Goal: Transaction & Acquisition: Subscribe to service/newsletter

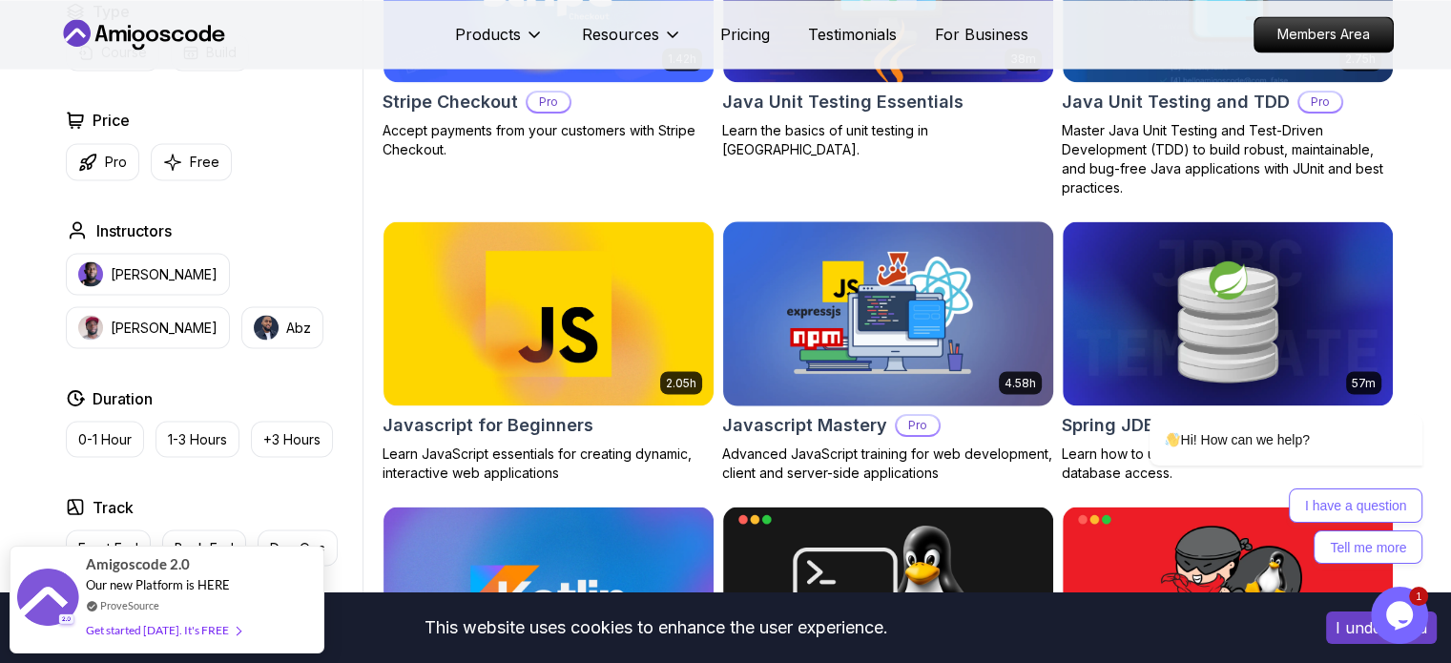
click at [882, 365] on img at bounding box center [888, 314] width 346 height 194
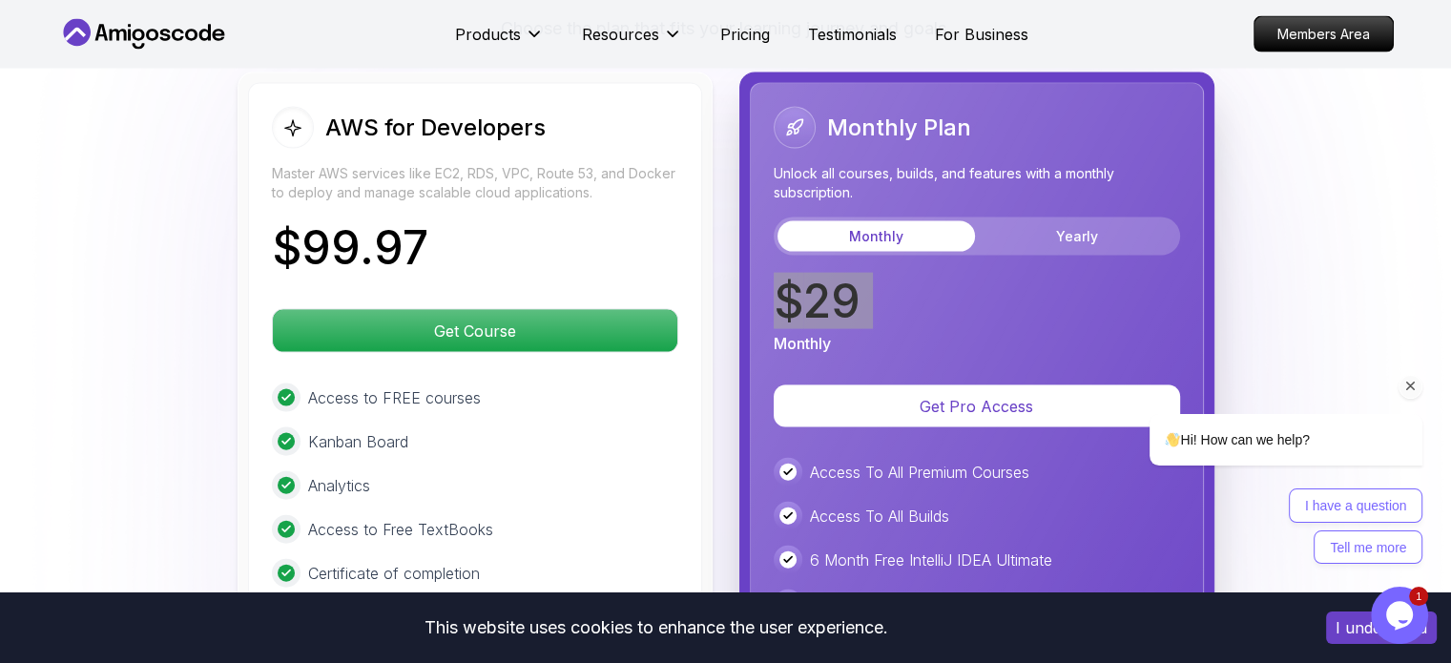
click at [1134, 289] on div "Hi! How can we help? I have a question Tell me more" at bounding box center [1259, 375] width 343 height 396
click at [1409, 388] on icon "Chat attention grabber" at bounding box center [1410, 386] width 17 height 17
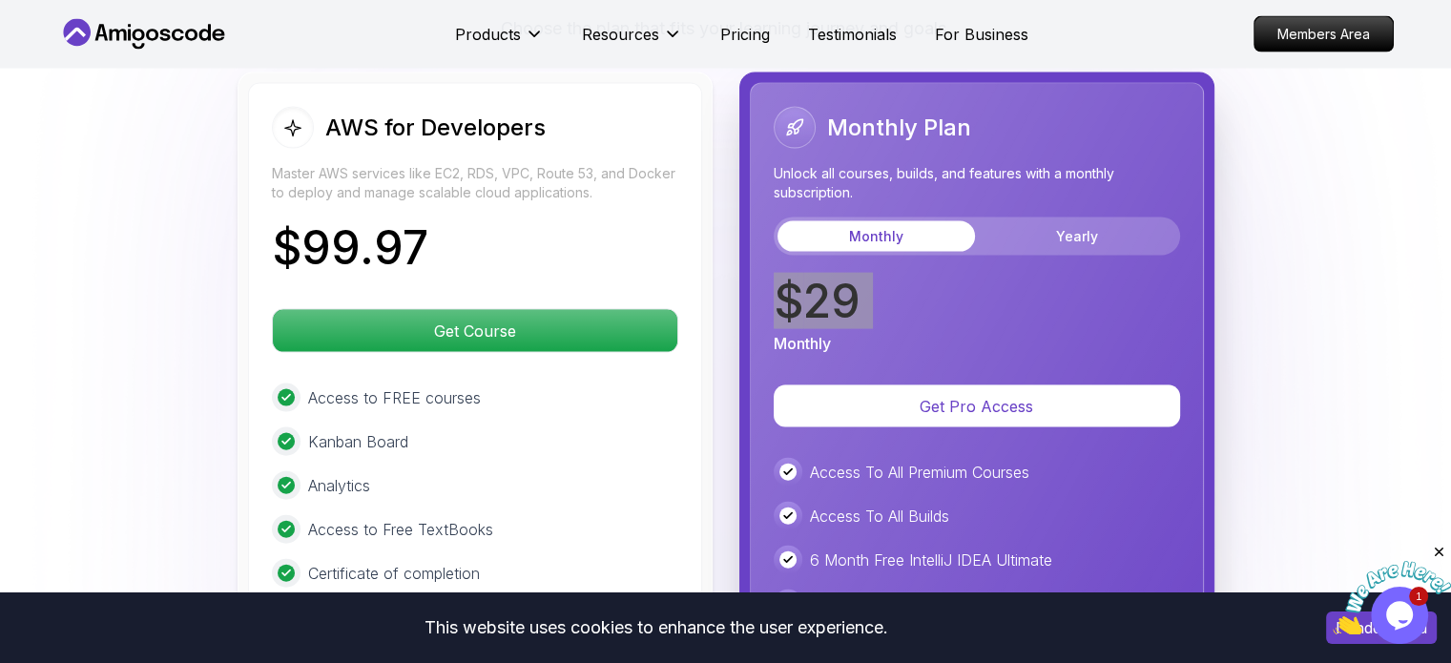
click at [1435, 547] on icon "Close" at bounding box center [1438, 552] width 17 height 17
click at [891, 298] on div "$ 29 Monthly" at bounding box center [977, 317] width 406 height 76
click at [829, 290] on p "$ 29" at bounding box center [817, 302] width 87 height 46
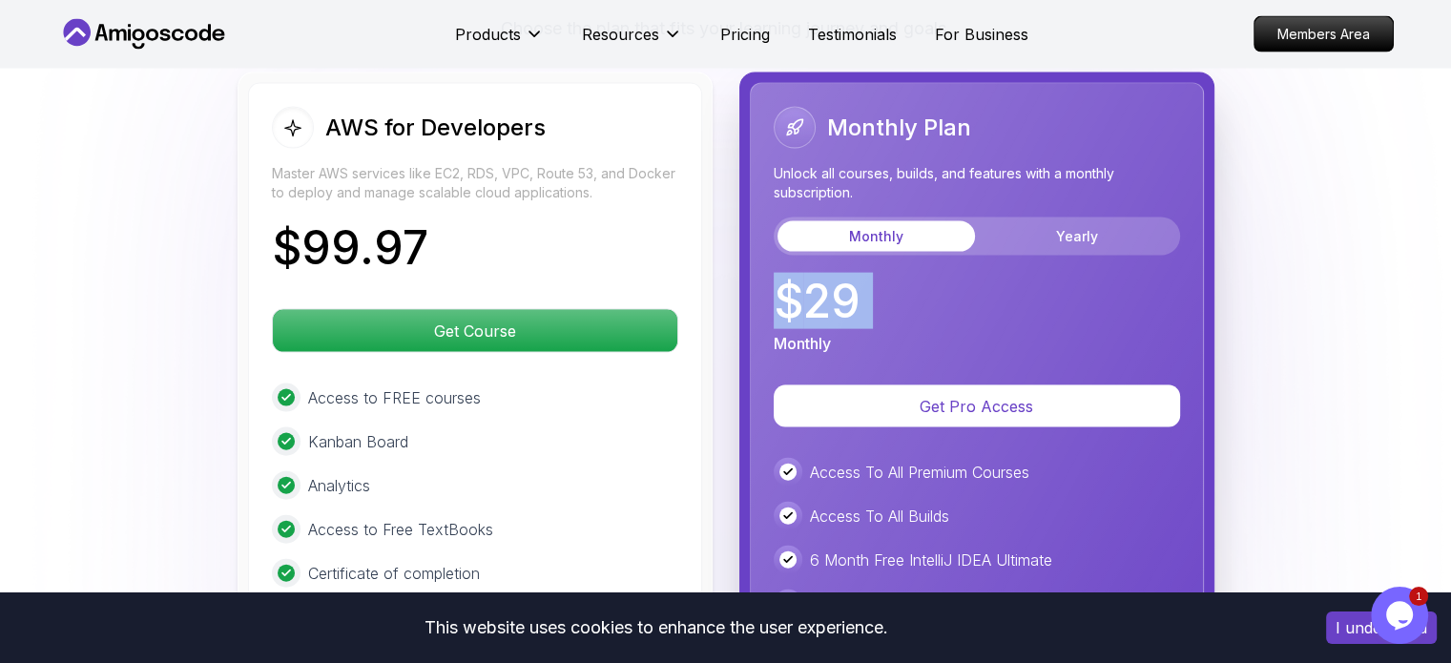
copy p "$ 29"
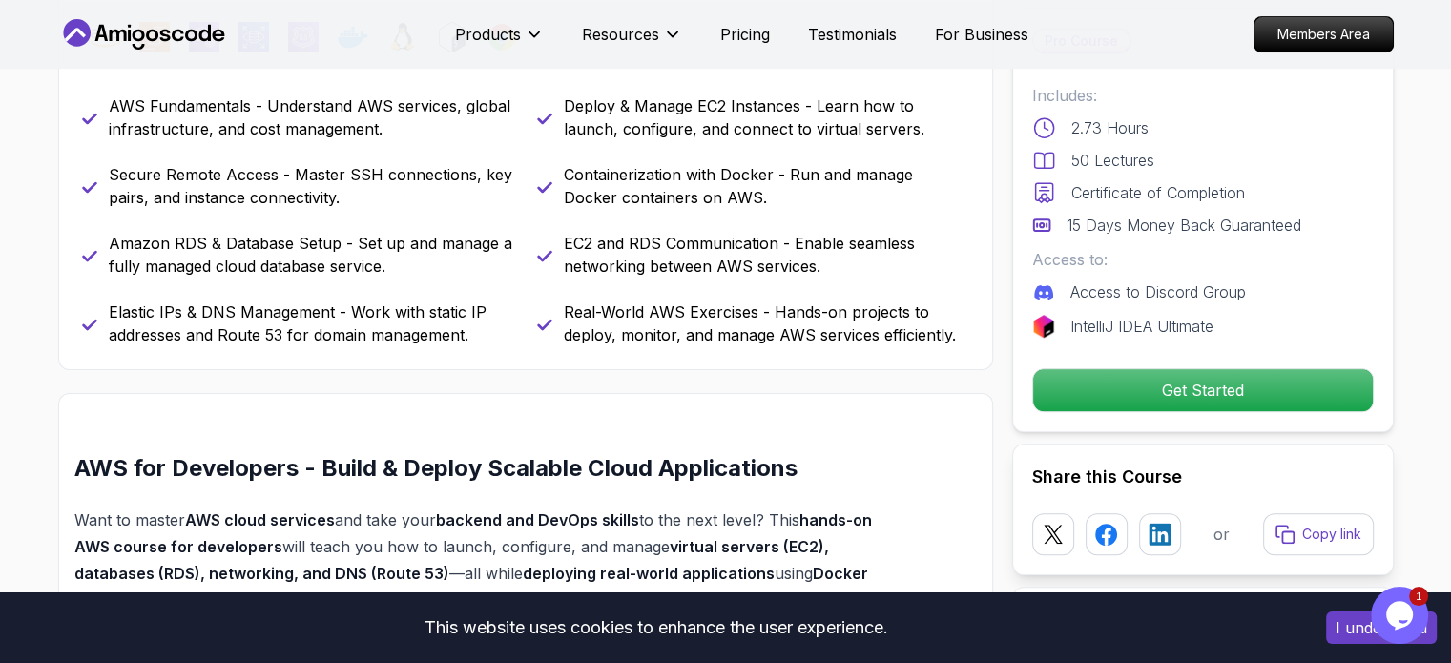
scroll to position [878, 0]
